Goal: Task Accomplishment & Management: Use online tool/utility

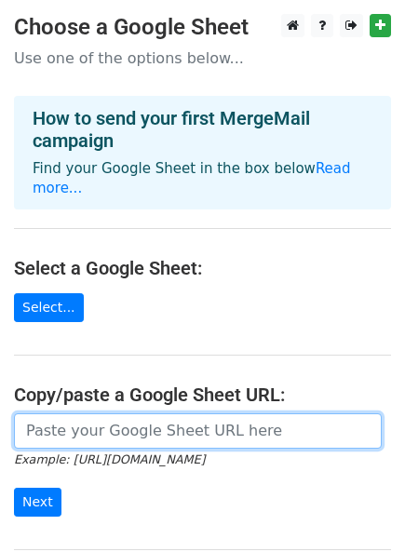
click at [50, 413] on input "url" at bounding box center [198, 430] width 368 height 35
paste input "https://docs.google.com/spreadsheets/d/11qjIuO1YmDajZV7FJhGx5FwBvCCTt5mbXolN-Zo…"
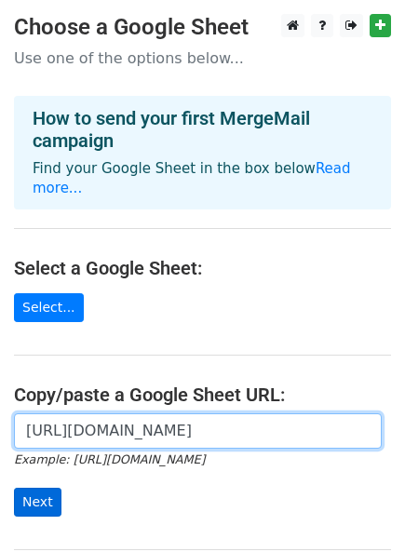
type input "https://docs.google.com/spreadsheets/d/11qjIuO1YmDajZV7FJhGx5FwBvCCTt5mbXolN-Zo…"
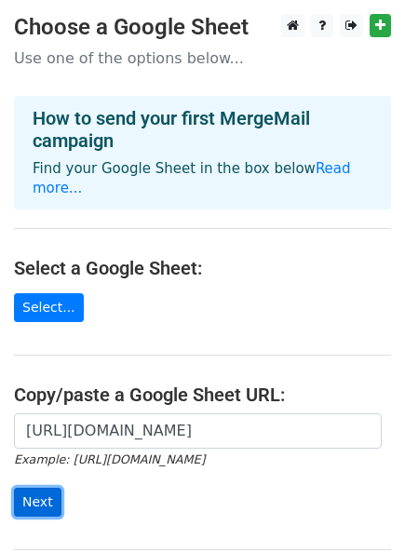
scroll to position [0, 0]
click at [43, 488] on input "Next" at bounding box center [37, 502] width 47 height 29
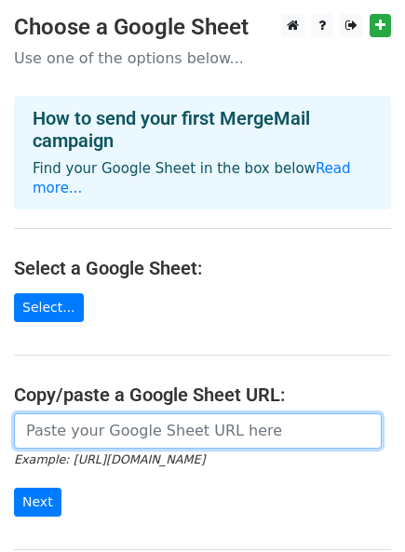
click at [62, 413] on input "url" at bounding box center [198, 430] width 368 height 35
paste input "https://docs.google.com/spreadsheets/d/11qjIuO1YmDajZV7FJhGx5FwBvCCTt5mbXolN-Zo…"
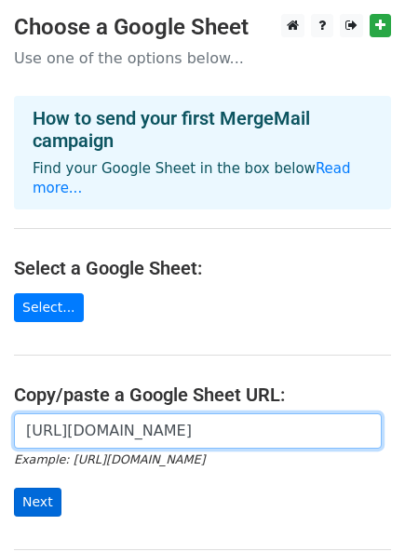
type input "https://docs.google.com/spreadsheets/d/11qjIuO1YmDajZV7FJhGx5FwBvCCTt5mbXolN-Zo…"
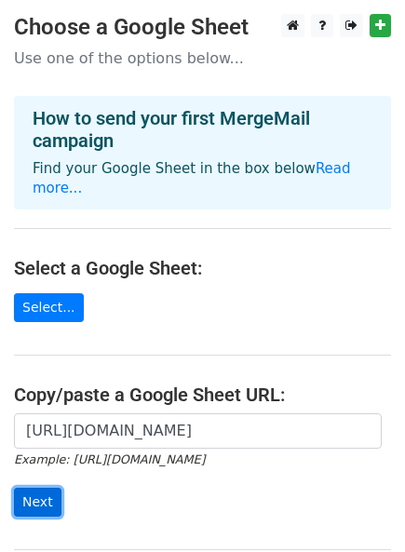
scroll to position [0, 0]
click at [37, 488] on input "Next" at bounding box center [37, 502] width 47 height 29
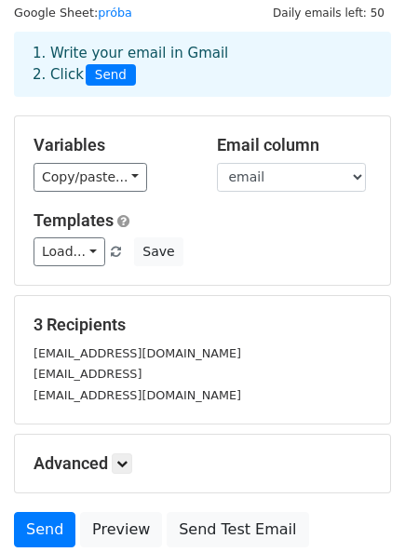
scroll to position [63, 0]
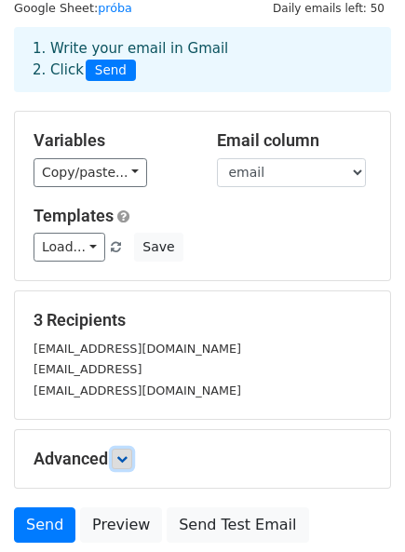
click at [125, 459] on icon at bounding box center [121, 458] width 11 height 11
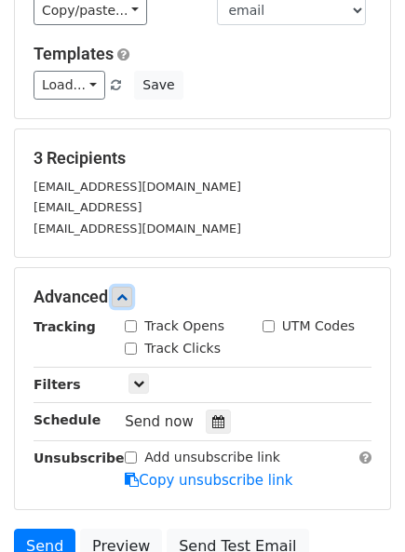
scroll to position [227, 0]
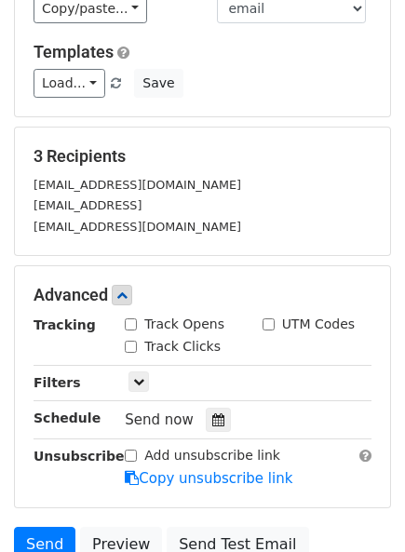
click at [129, 322] on input "Track Opens" at bounding box center [131, 324] width 12 height 12
checkbox input "true"
click at [128, 453] on input "Add unsubscribe link" at bounding box center [131, 456] width 12 height 12
checkbox input "true"
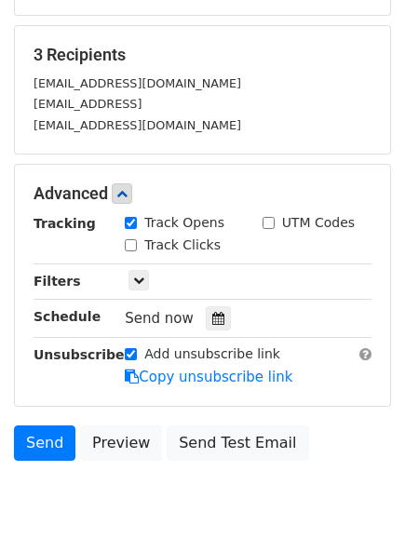
scroll to position [335, 0]
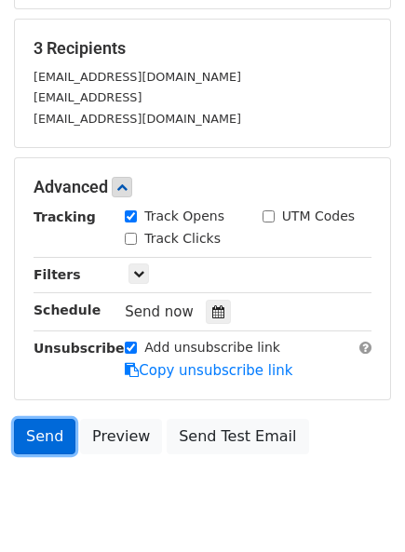
click at [37, 433] on link "Send" at bounding box center [44, 436] width 61 height 35
click at [37, 430] on link "Send" at bounding box center [44, 436] width 61 height 35
